Goal: Task Accomplishment & Management: Use online tool/utility

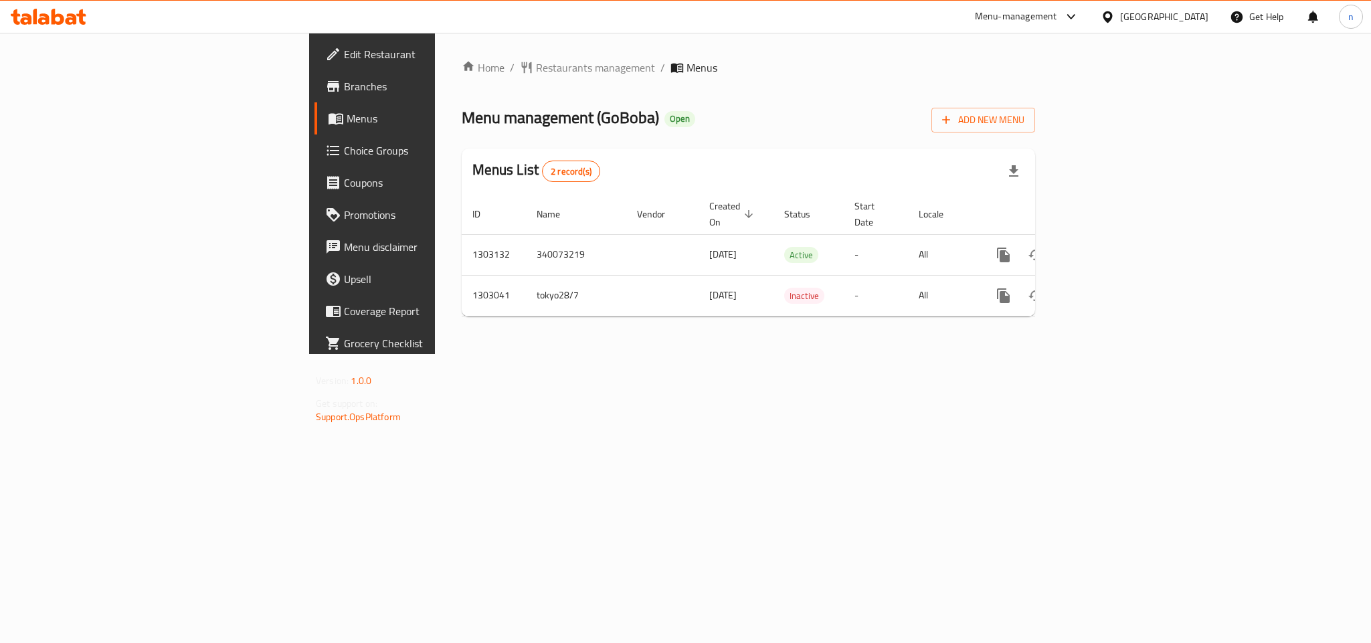
click at [344, 143] on span "Choice Groups" at bounding box center [435, 151] width 183 height 16
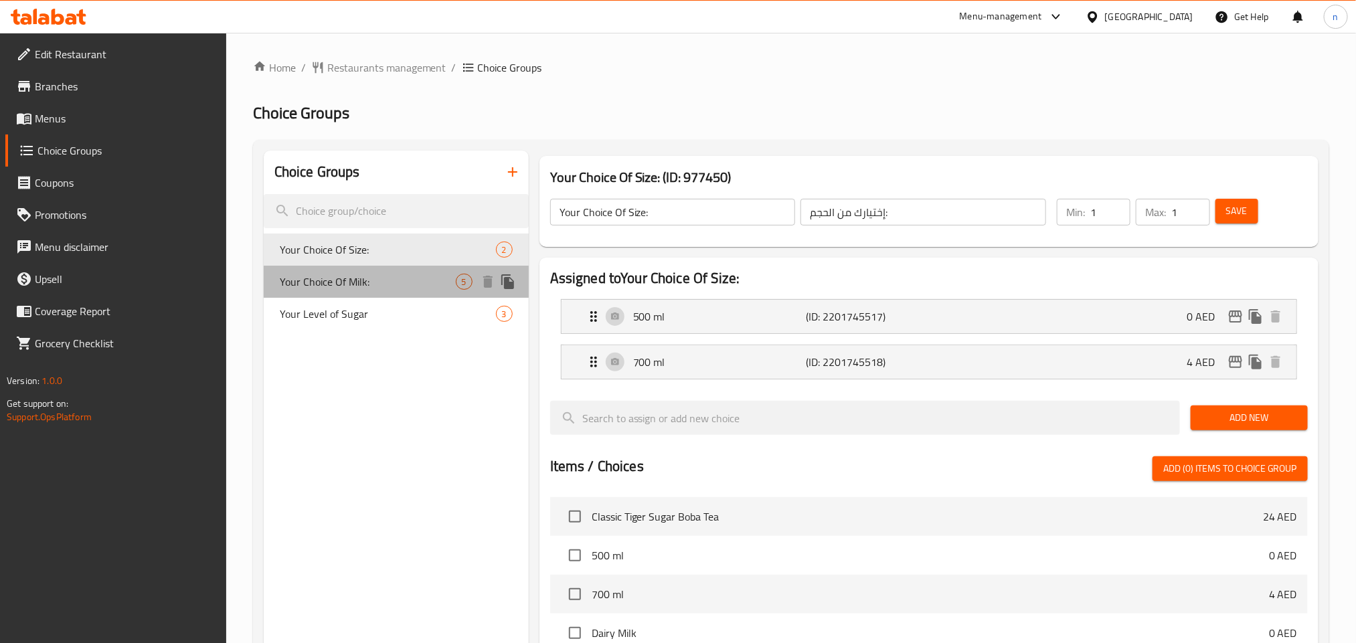
click at [317, 285] on span "Your Choice Of Milk:" at bounding box center [368, 282] width 176 height 16
type input "Your Choice Of Milk:"
type input "اختيارك من الحليب:"
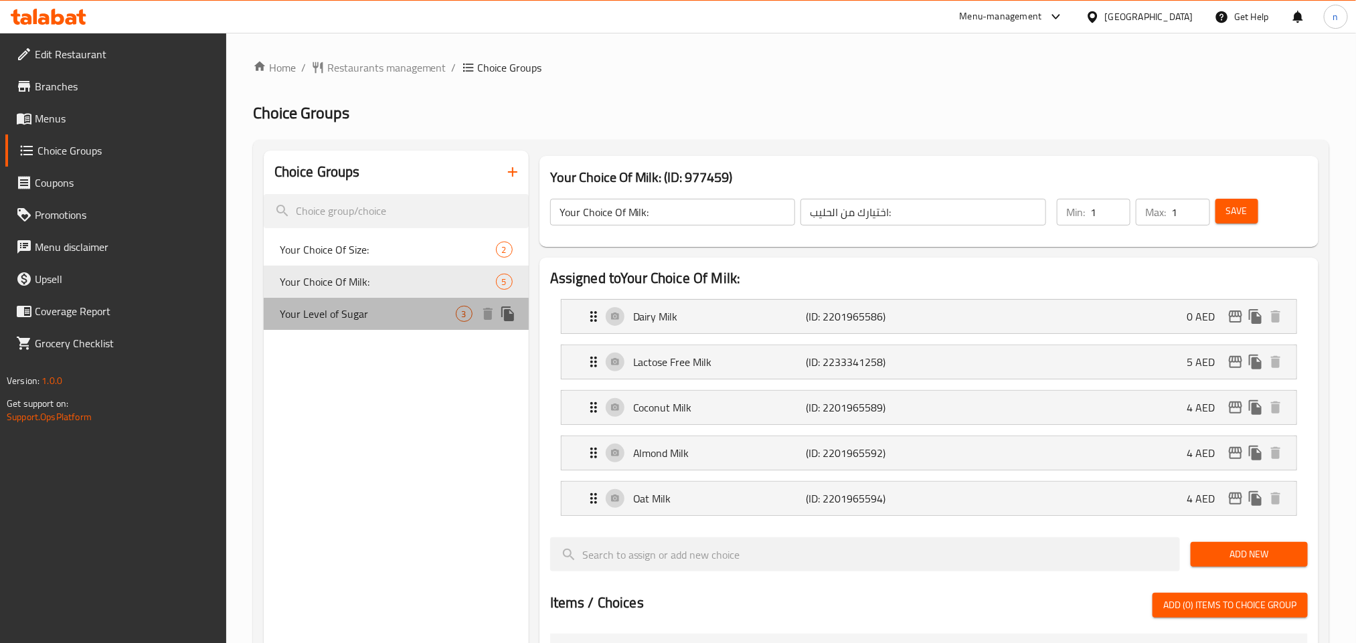
click at [318, 310] on span "Your Level of Sugar" at bounding box center [368, 314] width 176 height 16
type input "Your Level of Sugar"
type input "مستوى السكر حسب اختيارك"
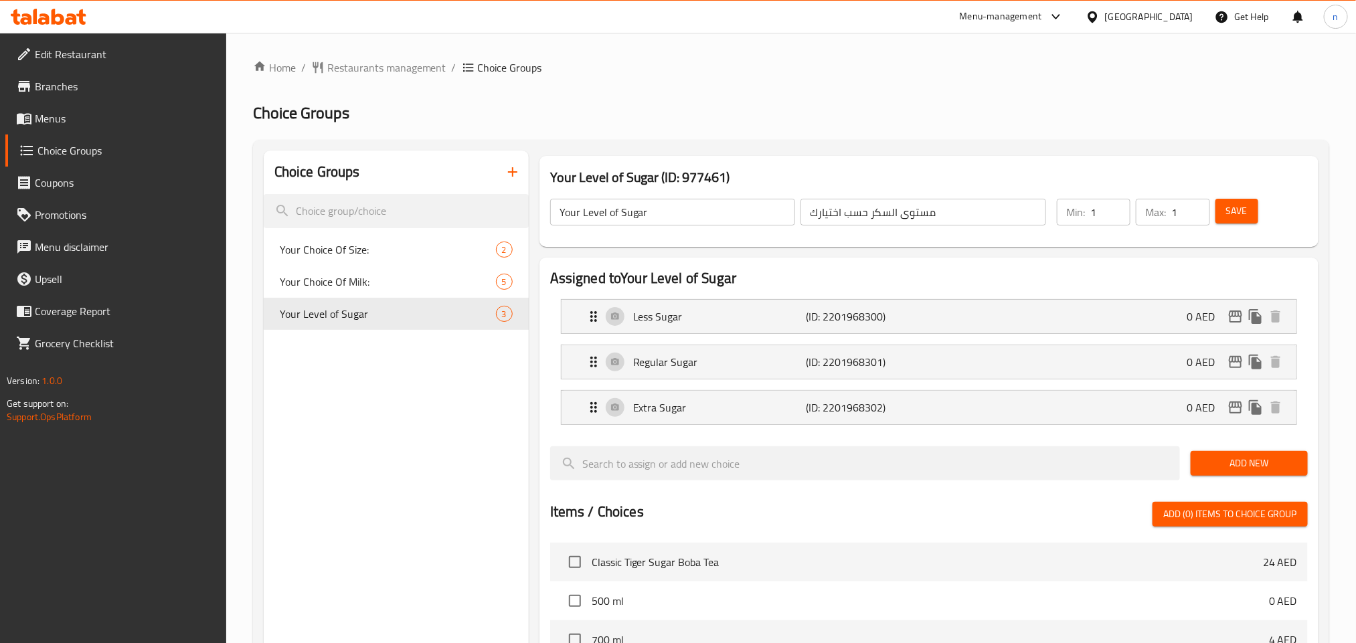
click at [48, 7] on div at bounding box center [48, 16] width 97 height 27
click at [54, 18] on icon at bounding box center [58, 17] width 13 height 16
